Goal: Find specific page/section: Find specific page/section

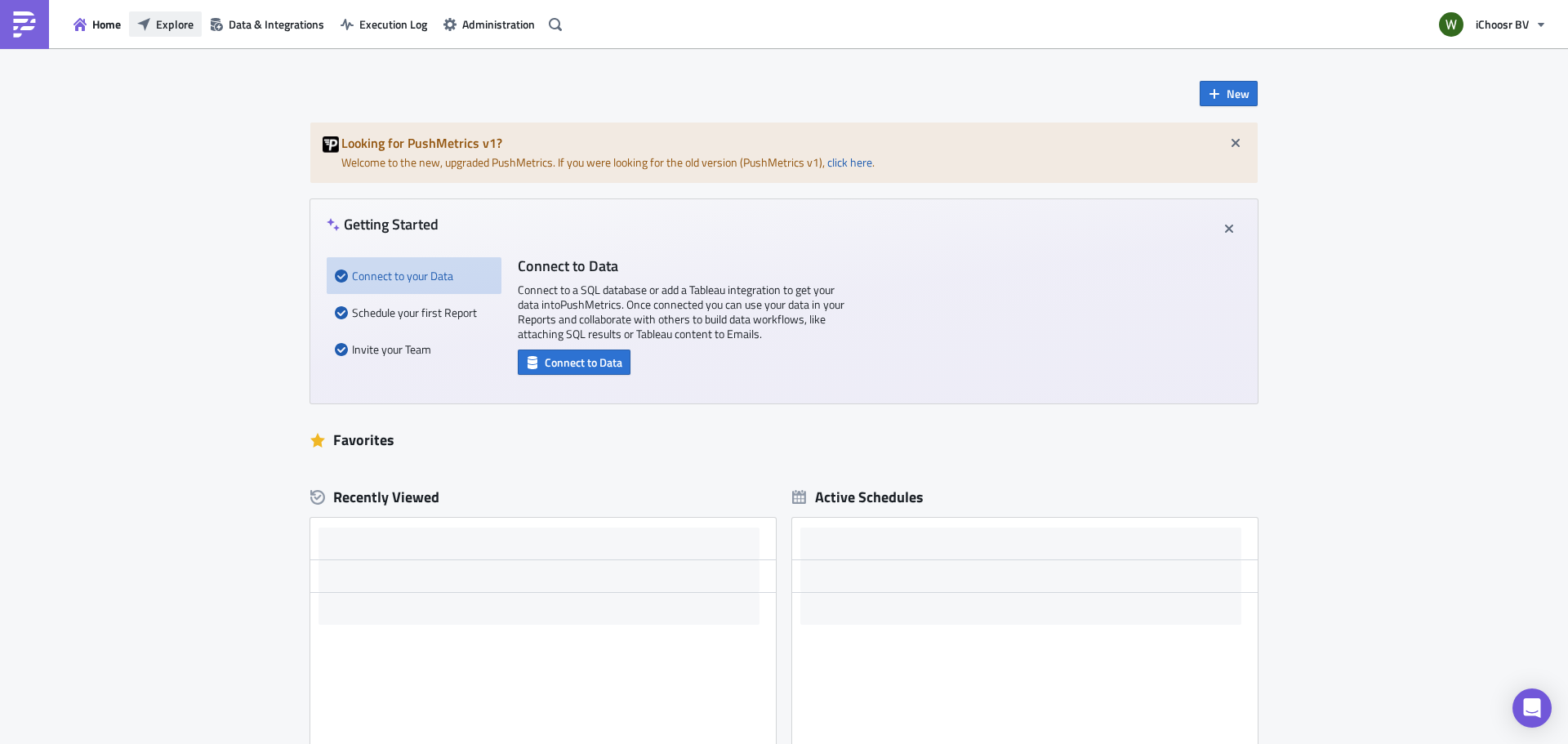
click at [178, 26] on span "Explore" at bounding box center [175, 23] width 37 height 17
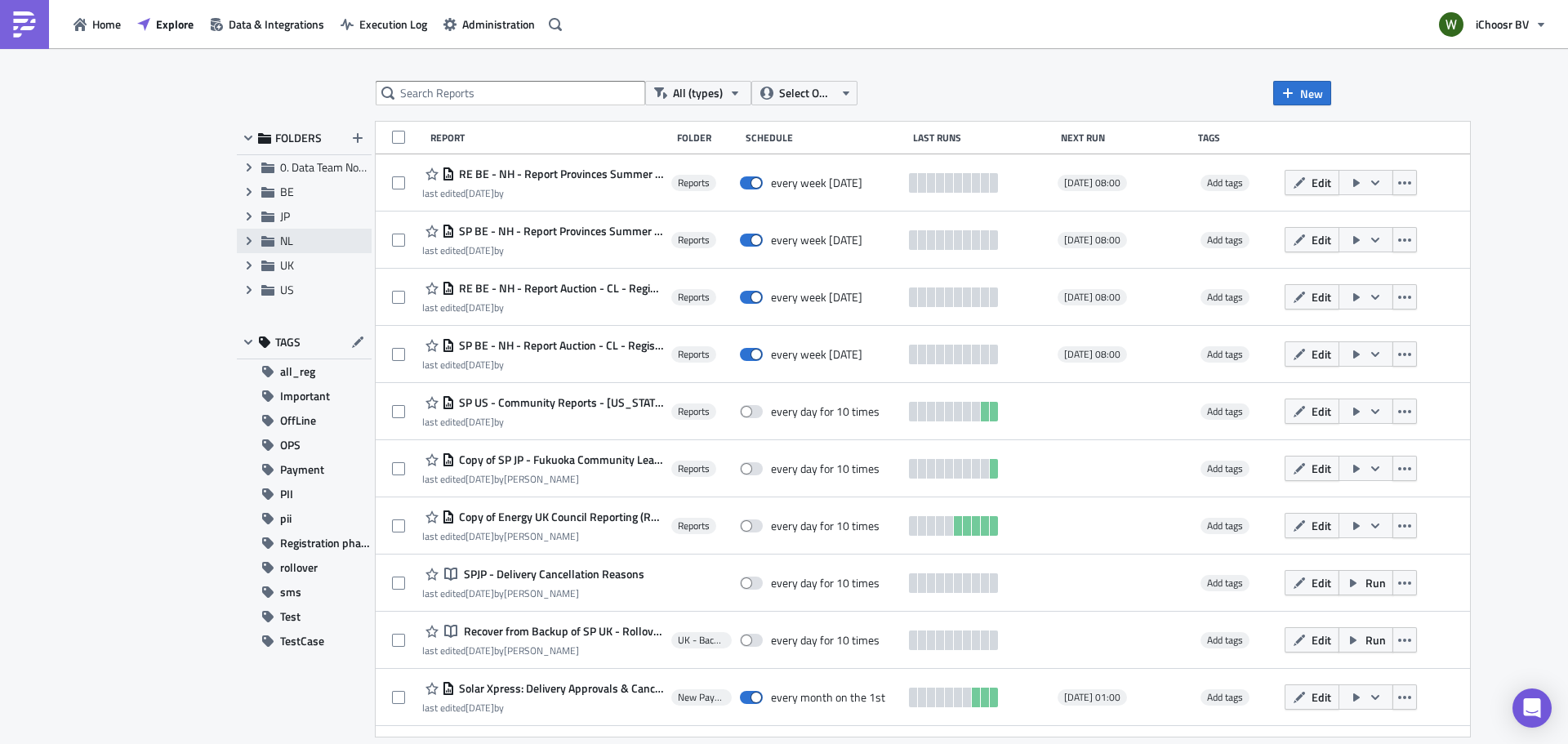
click at [292, 242] on span "NL" at bounding box center [286, 240] width 13 height 17
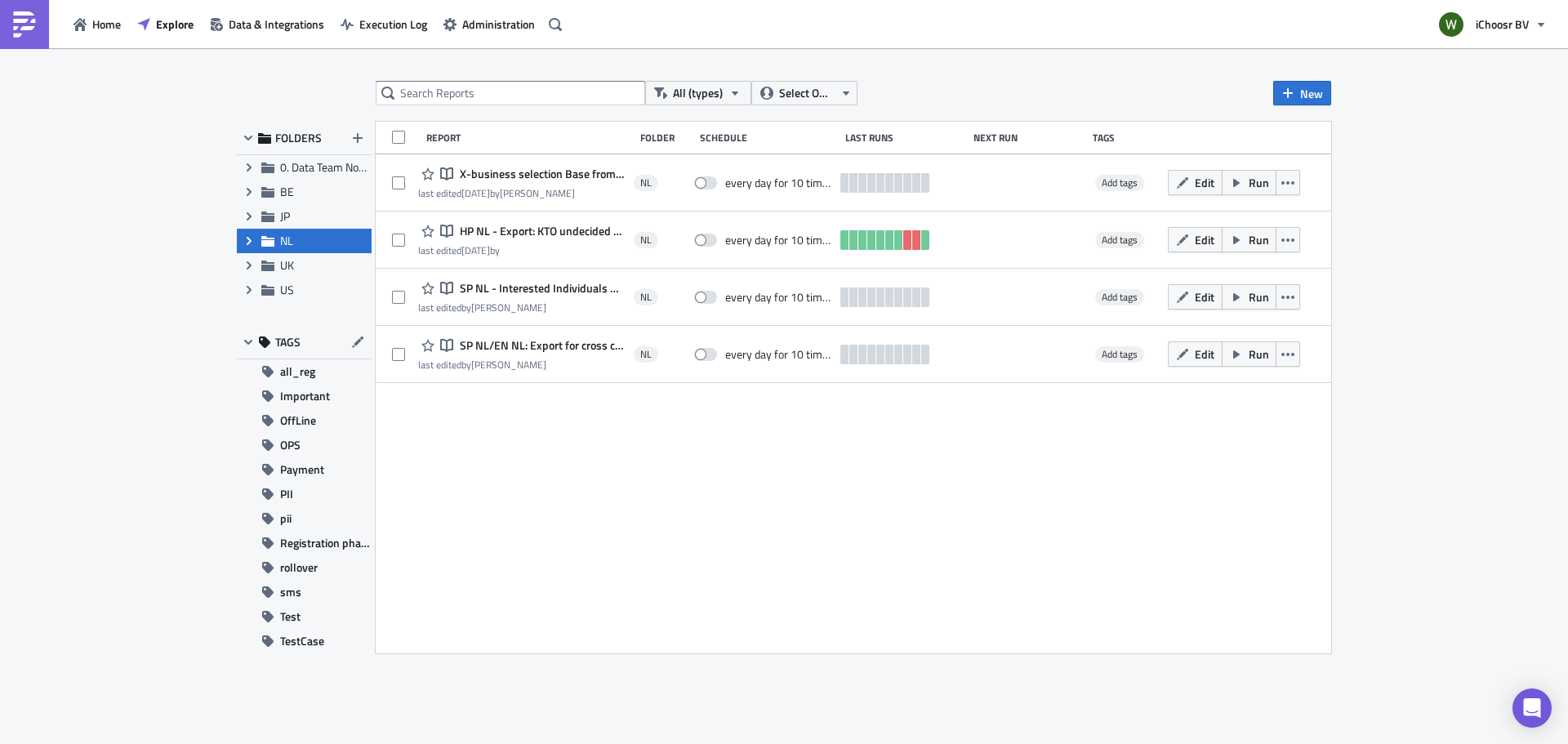
click at [246, 244] on icon "Expand group" at bounding box center [249, 241] width 13 height 13
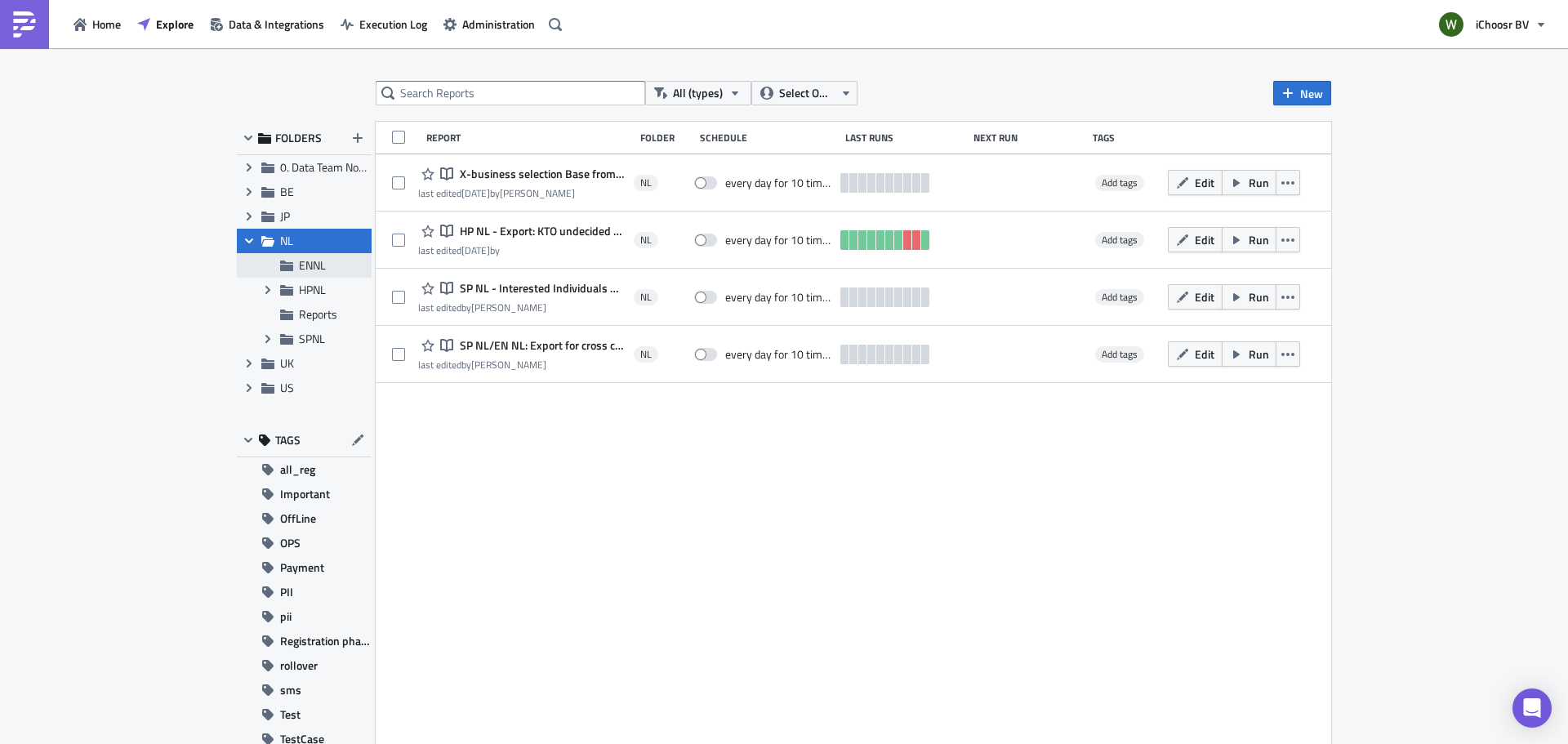
click at [299, 264] on span "ENNL" at bounding box center [312, 264] width 27 height 17
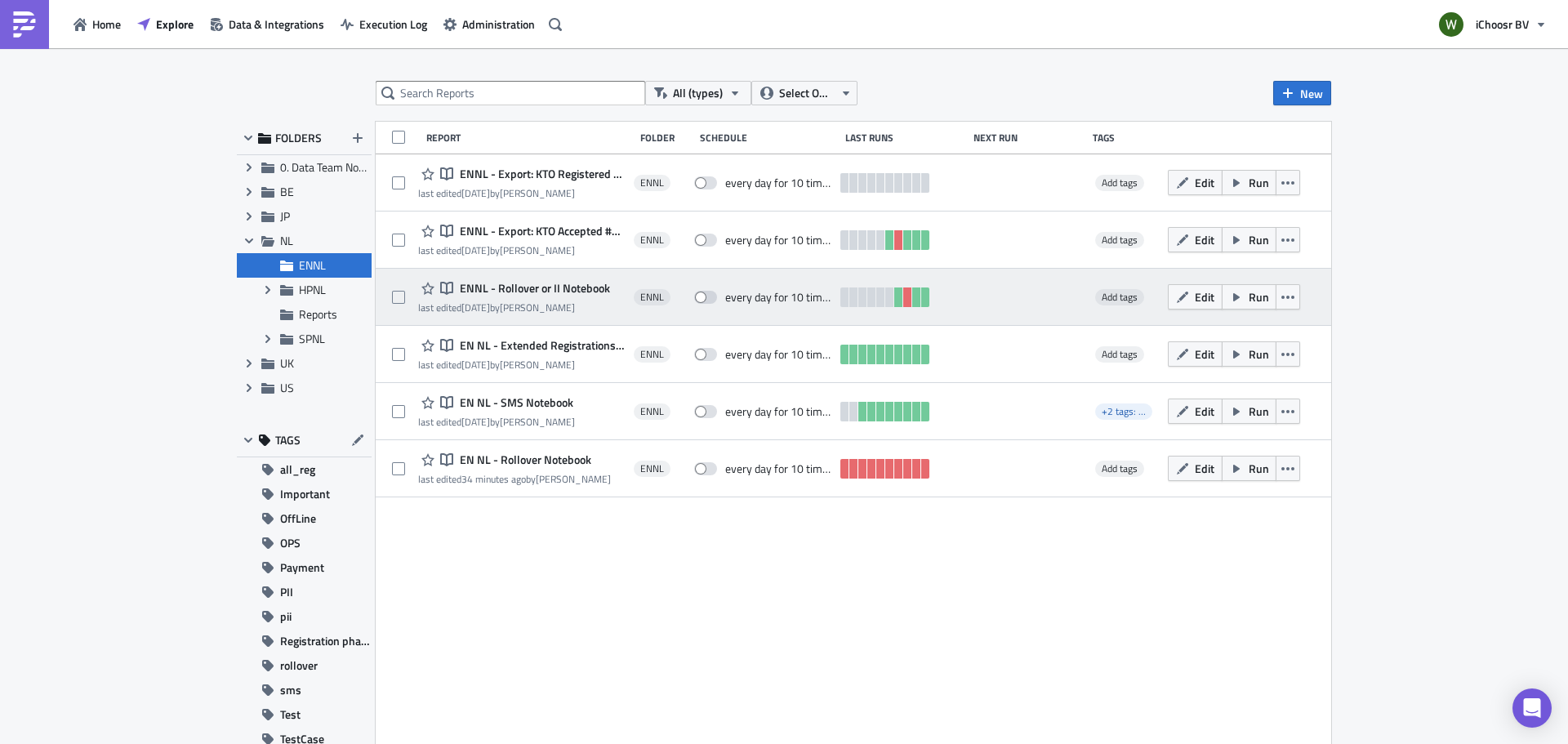
click at [478, 285] on span "ENNL - Rollover or II Notebook" at bounding box center [533, 288] width 154 height 14
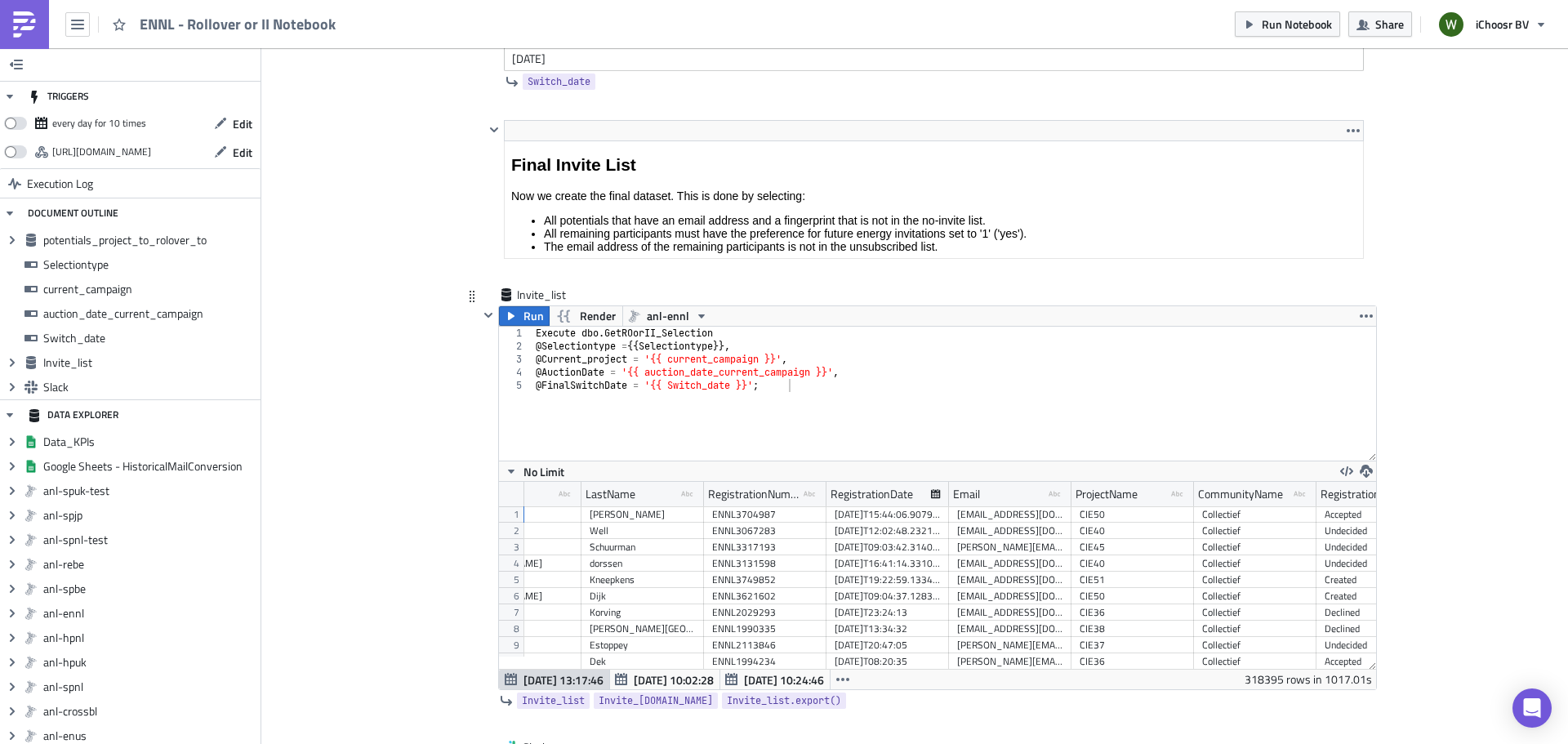
scroll to position [0, 313]
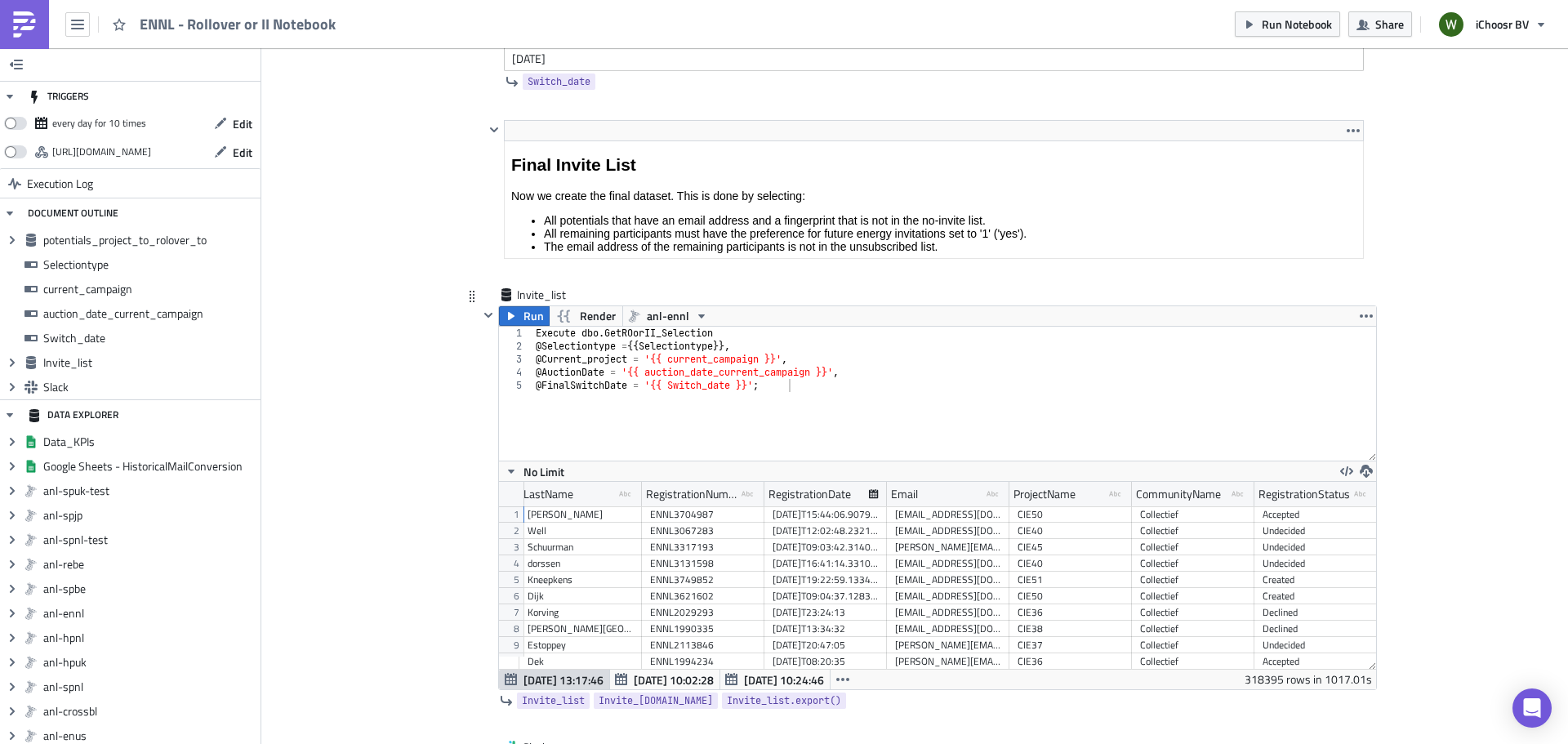
click at [1074, 583] on div "CIE51" at bounding box center [1070, 580] width 106 height 16
